Goal: Information Seeking & Learning: Learn about a topic

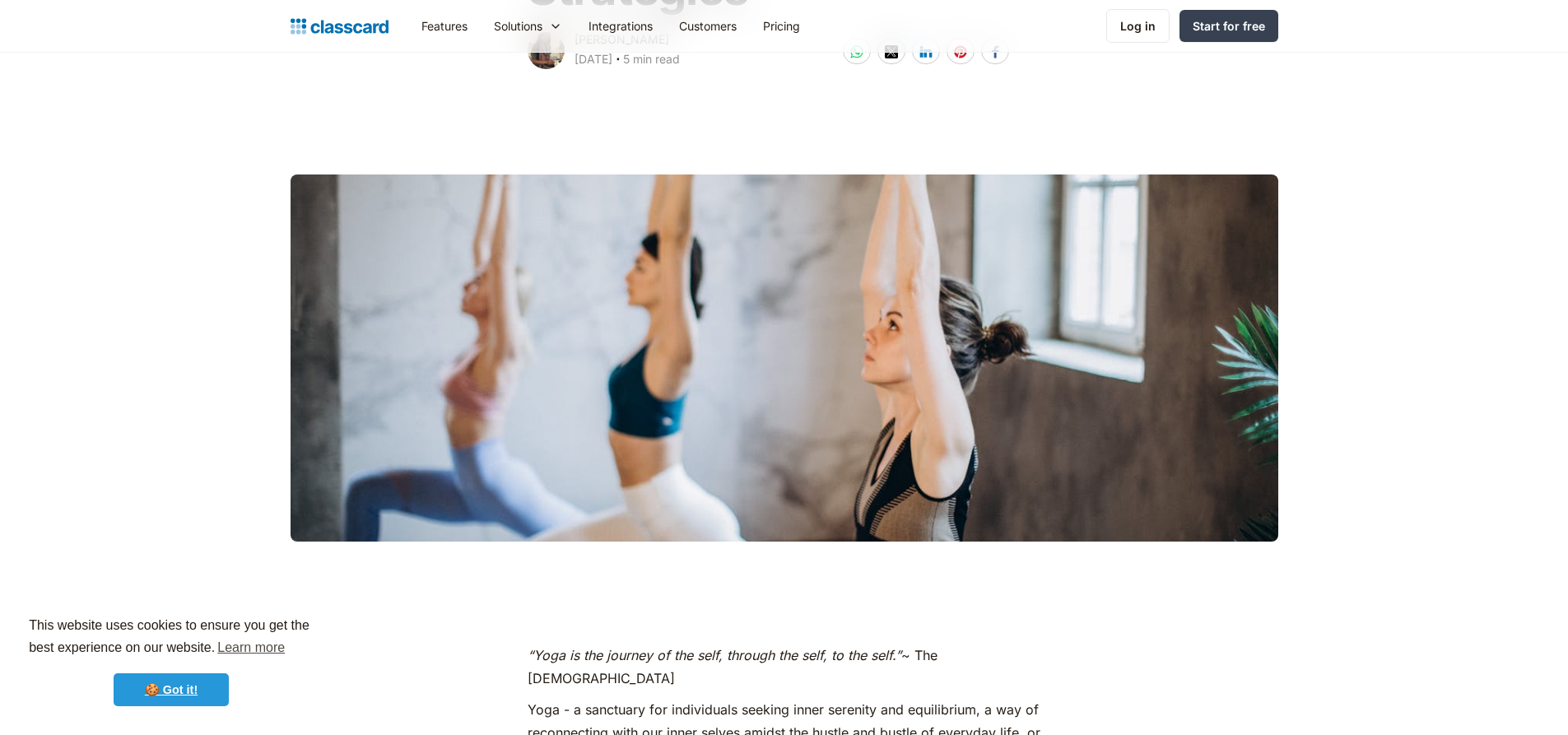
click at [187, 694] on link "🍪 Got it!" at bounding box center [172, 689] width 116 height 33
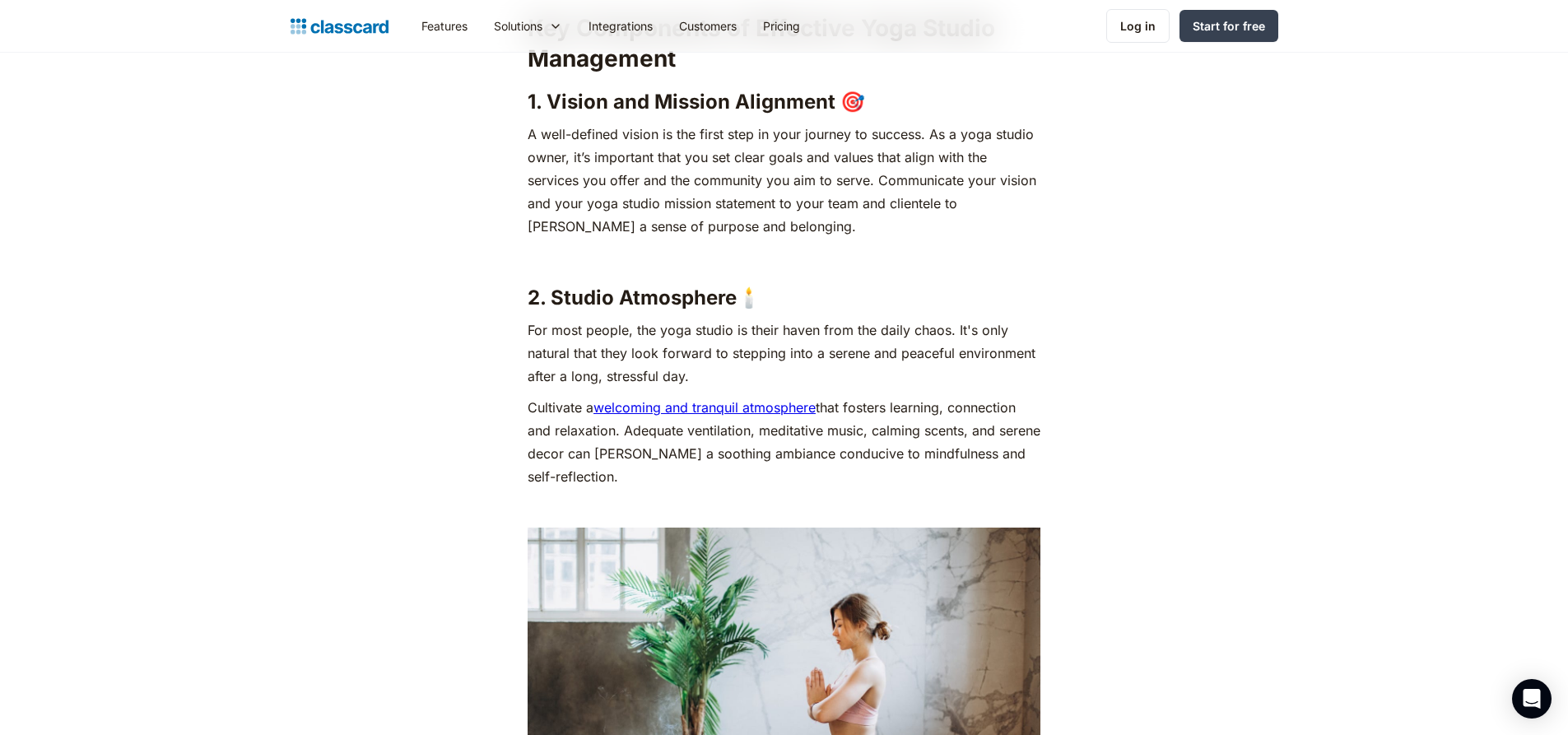
scroll to position [1810, 0]
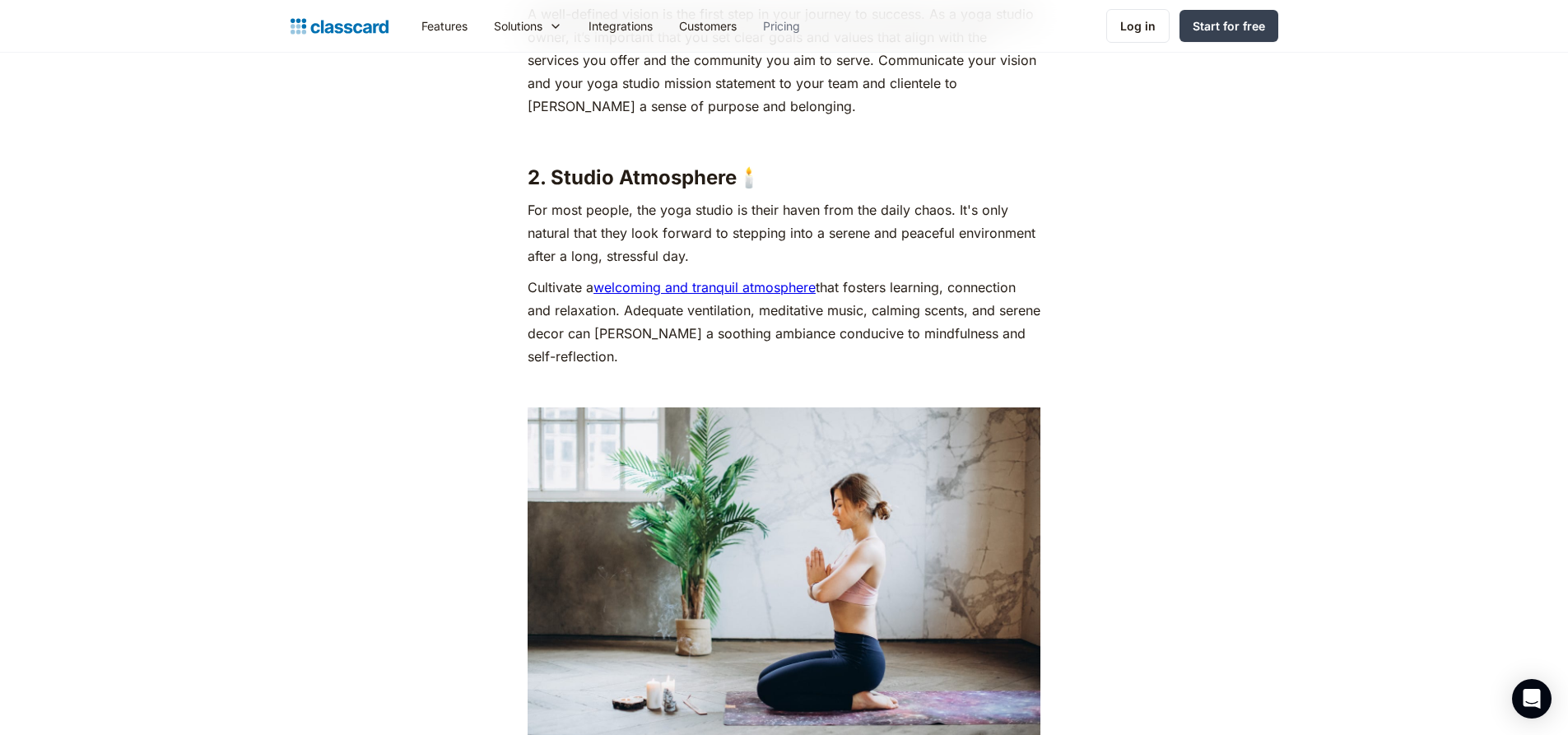
click at [790, 25] on link "Pricing" at bounding box center [781, 26] width 63 height 37
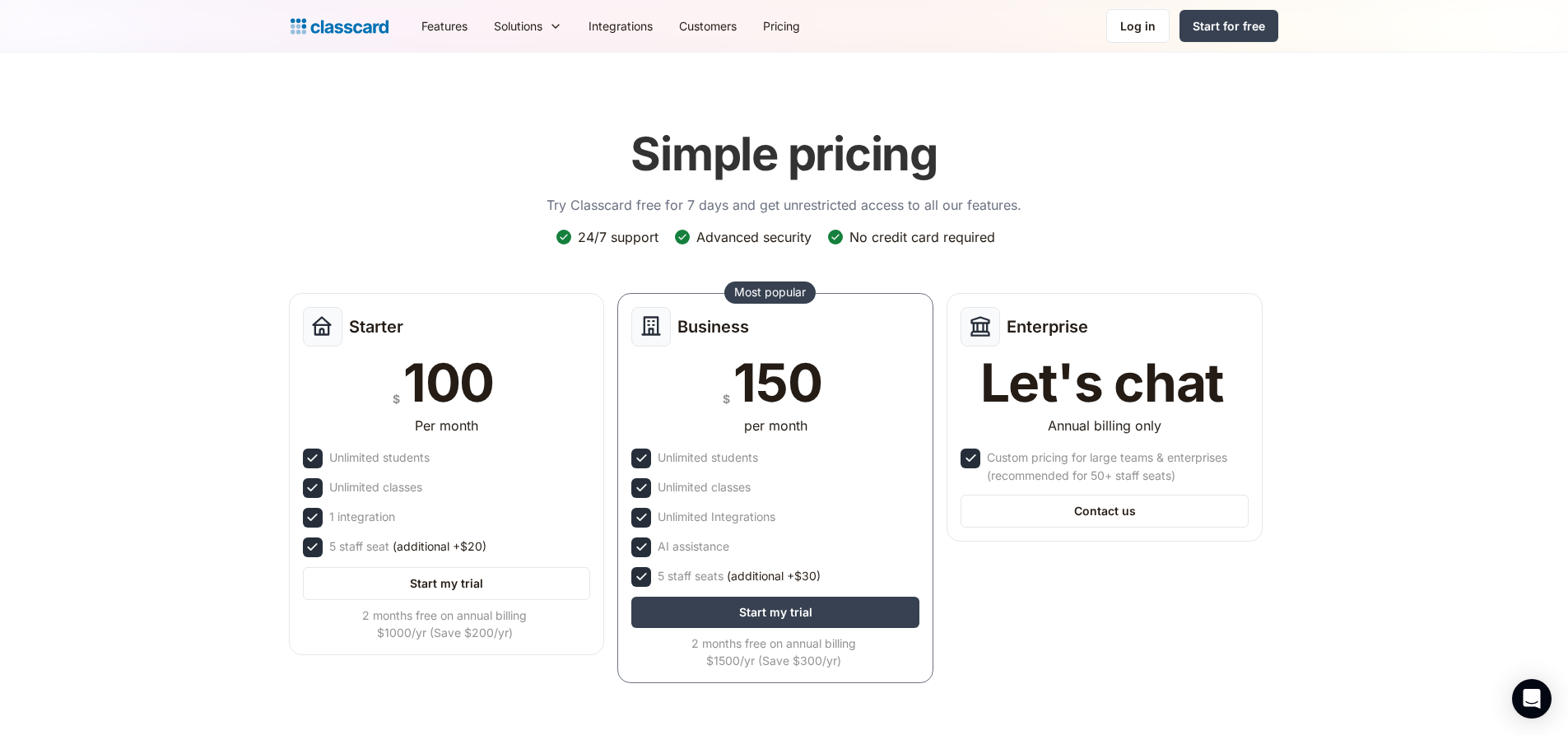
click at [1363, 173] on header "Simple pricing Try Classcard free for 7 days and get unrestricted access to all…" at bounding box center [784, 417] width 1568 height 729
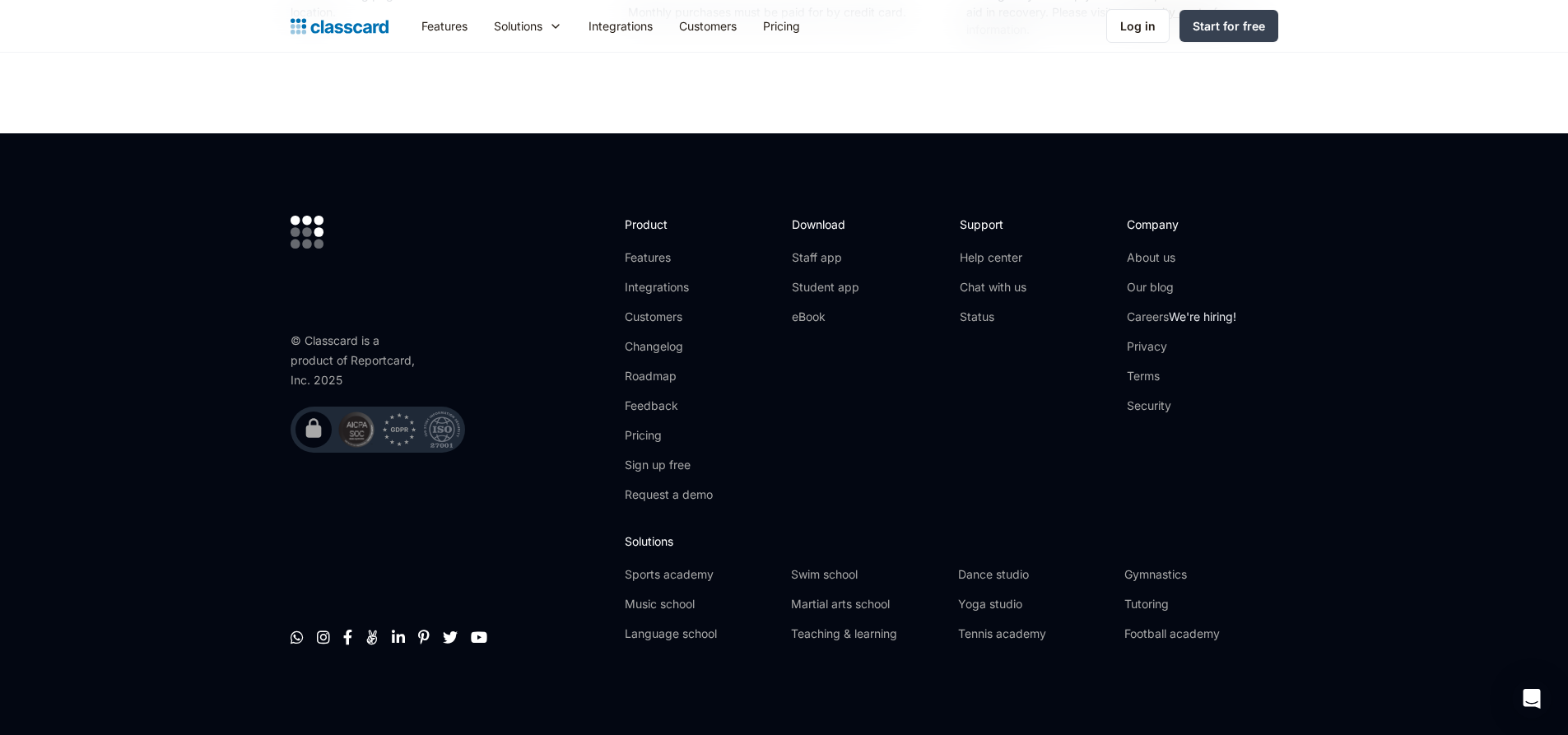
scroll to position [3111, 0]
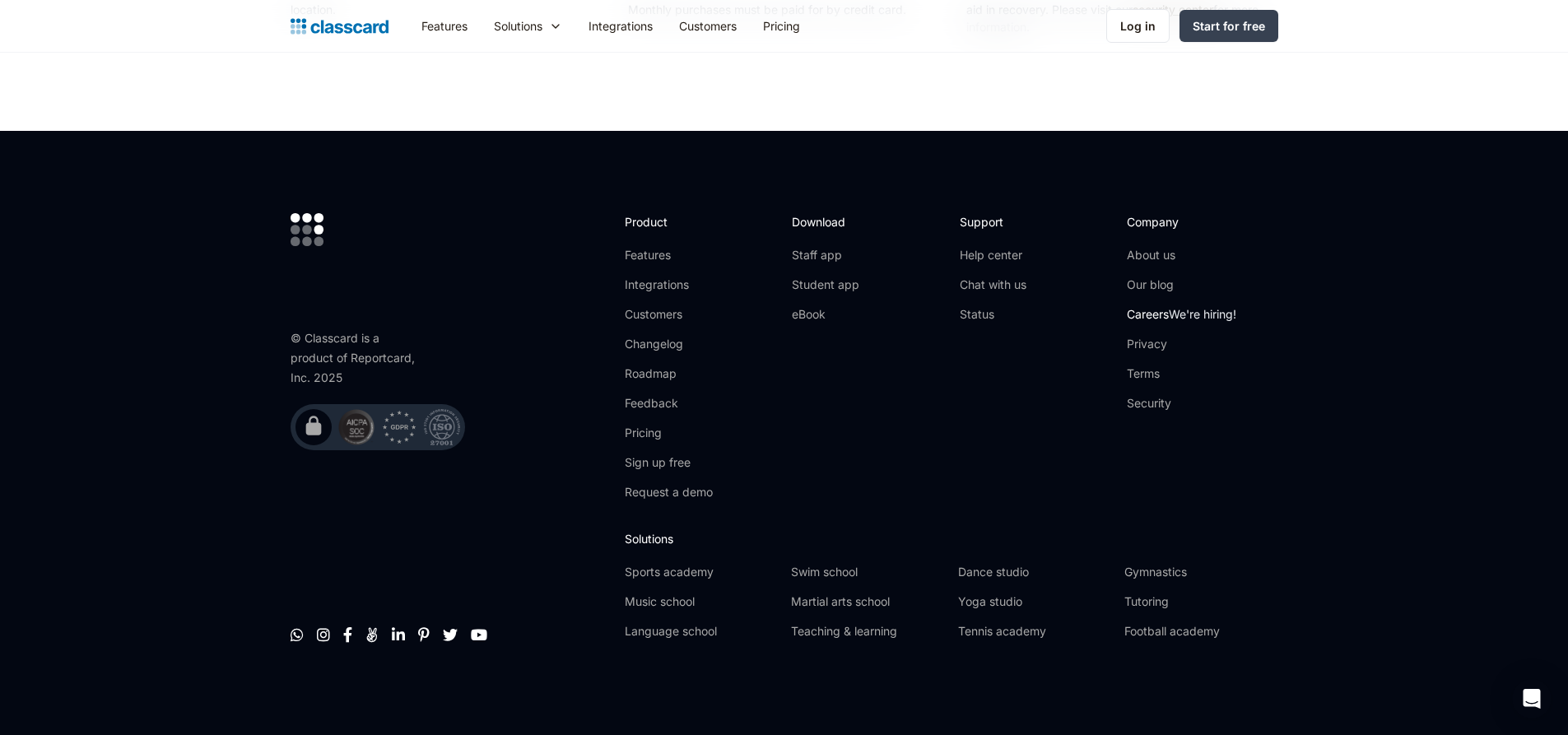
click at [1163, 315] on link "Careers We're hiring!" at bounding box center [1181, 315] width 109 height 17
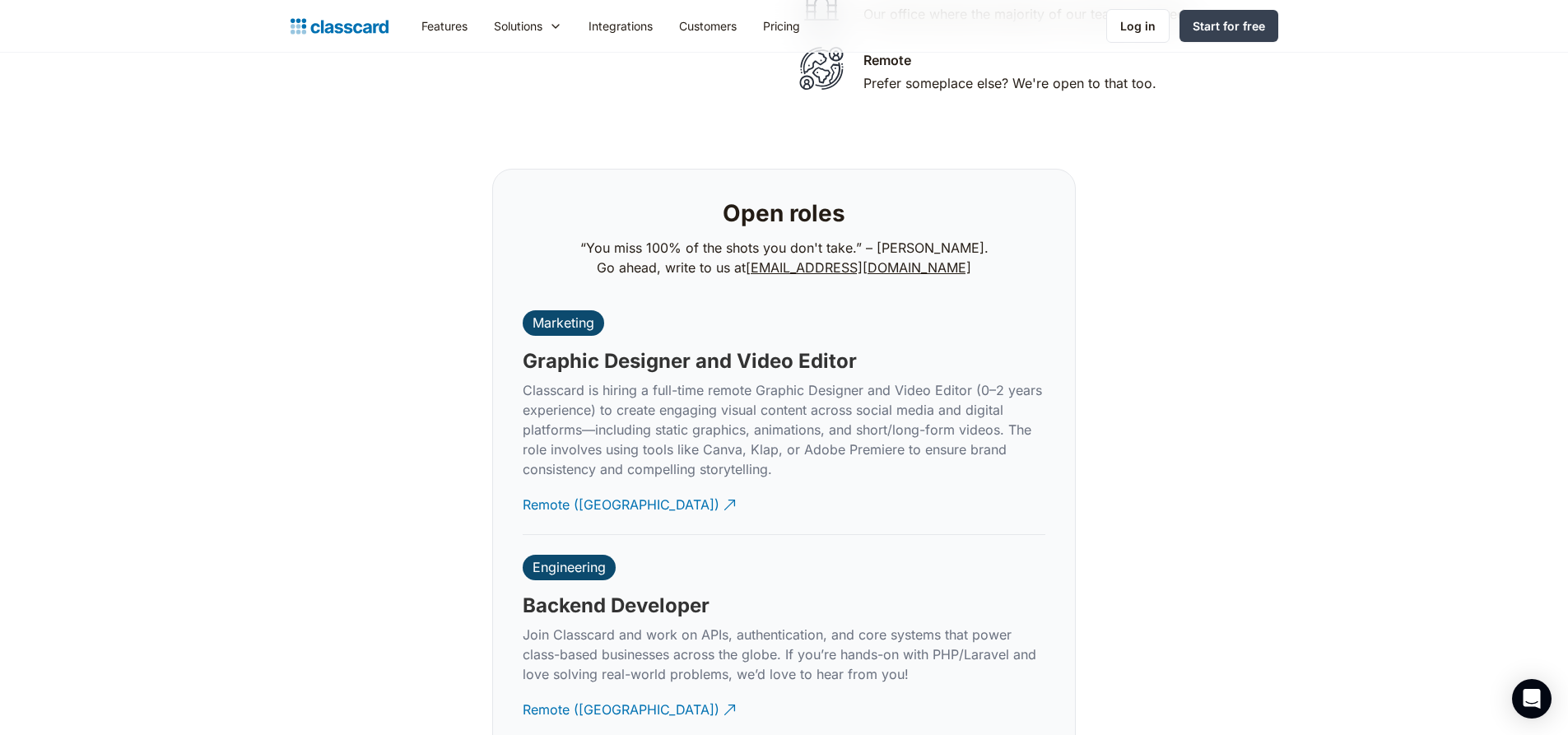
scroll to position [3781, 0]
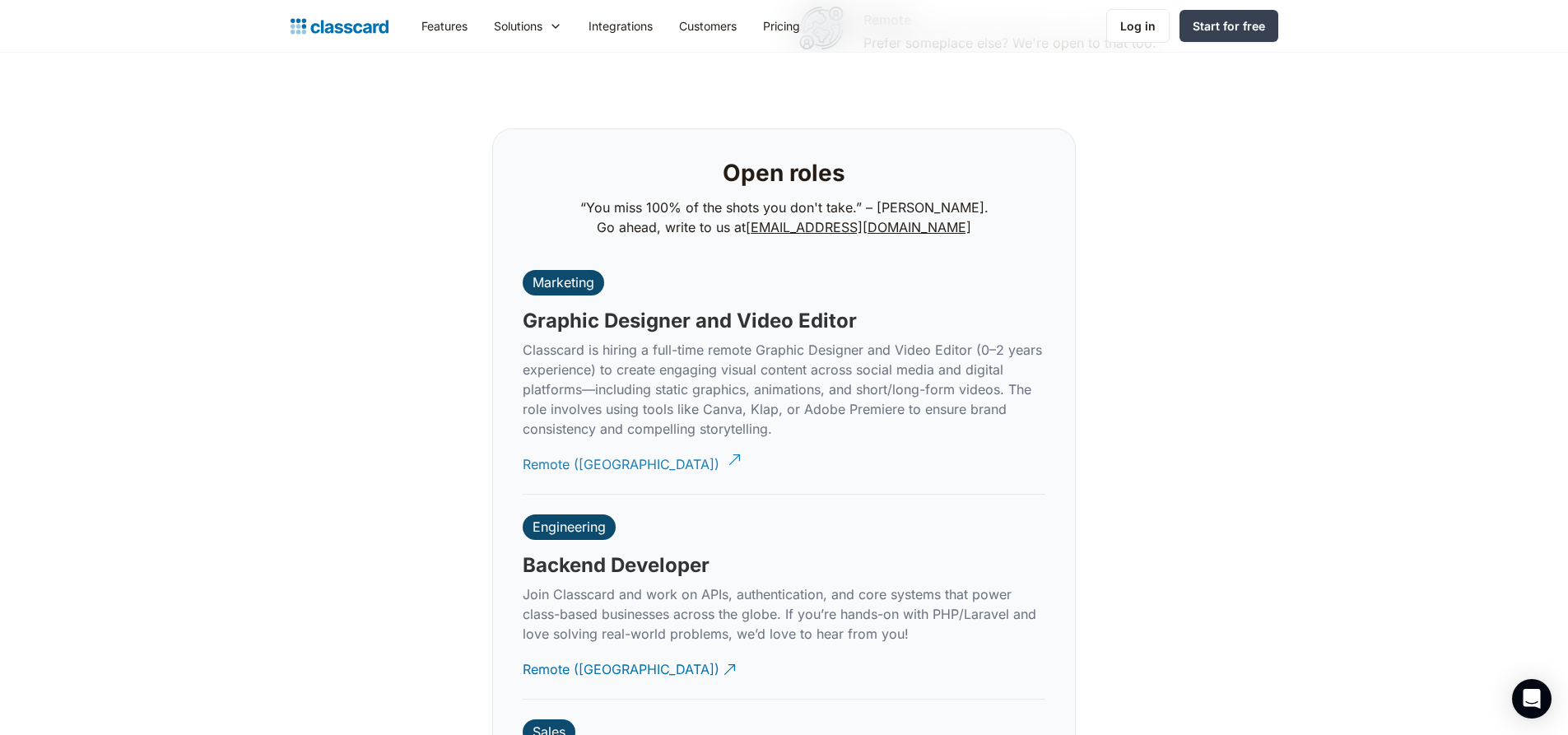
click at [565, 450] on div "Remote (India)" at bounding box center [621, 457] width 196 height 32
